Goal: Navigation & Orientation: Understand site structure

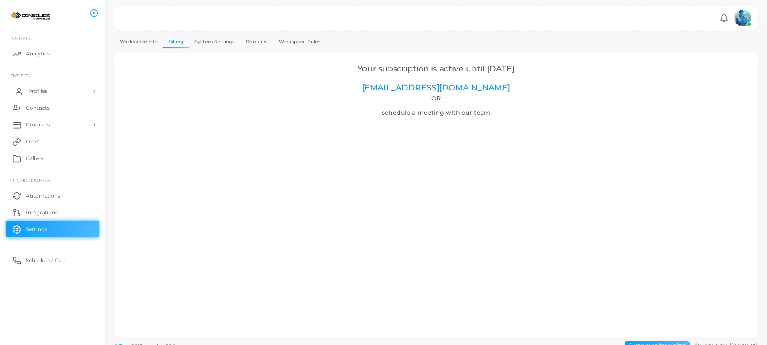
click at [47, 89] on link "Profiles" at bounding box center [52, 91] width 92 height 17
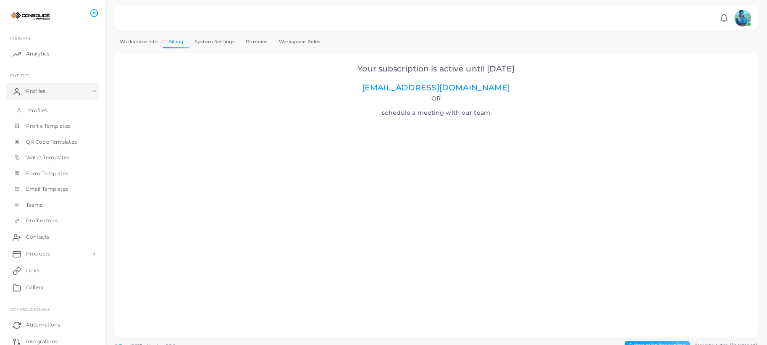
click at [52, 105] on link "Profiles" at bounding box center [52, 110] width 92 height 16
click at [52, 108] on link "Profiles" at bounding box center [52, 110] width 92 height 16
click at [61, 126] on span "Profile Templates" at bounding box center [50, 126] width 45 height 8
click at [58, 53] on link "Analytics" at bounding box center [52, 53] width 92 height 17
click at [50, 235] on span "Contacts" at bounding box center [40, 237] width 24 height 8
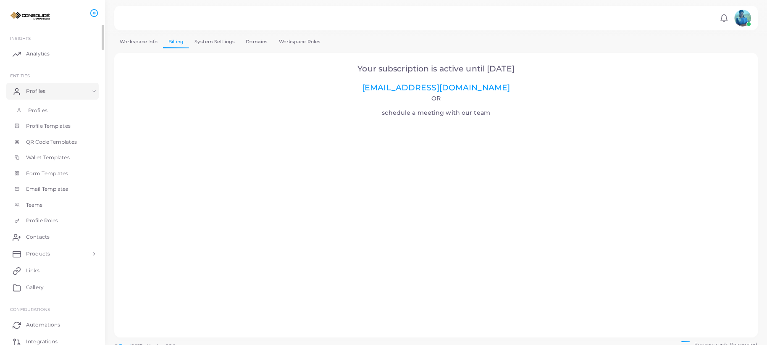
click at [70, 107] on link "Profiles" at bounding box center [52, 110] width 92 height 16
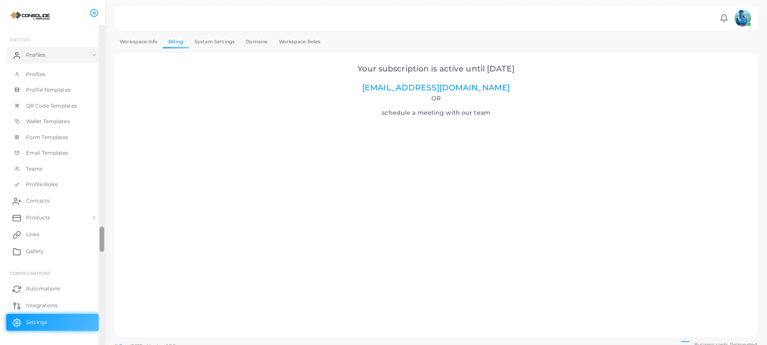
scroll to position [37, 0]
drag, startPoint x: 102, startPoint y: 34, endPoint x: 112, endPoint y: 250, distance: 216.5
click at [112, 250] on div "**********" at bounding box center [383, 172] width 767 height 345
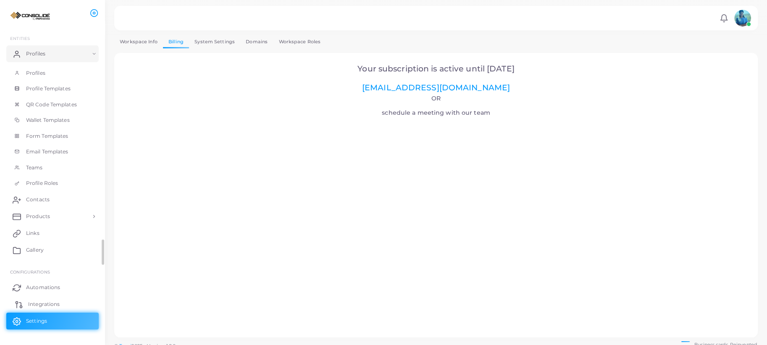
click at [72, 302] on link "Integrations" at bounding box center [52, 304] width 92 height 17
